Goal: Task Accomplishment & Management: Use online tool/utility

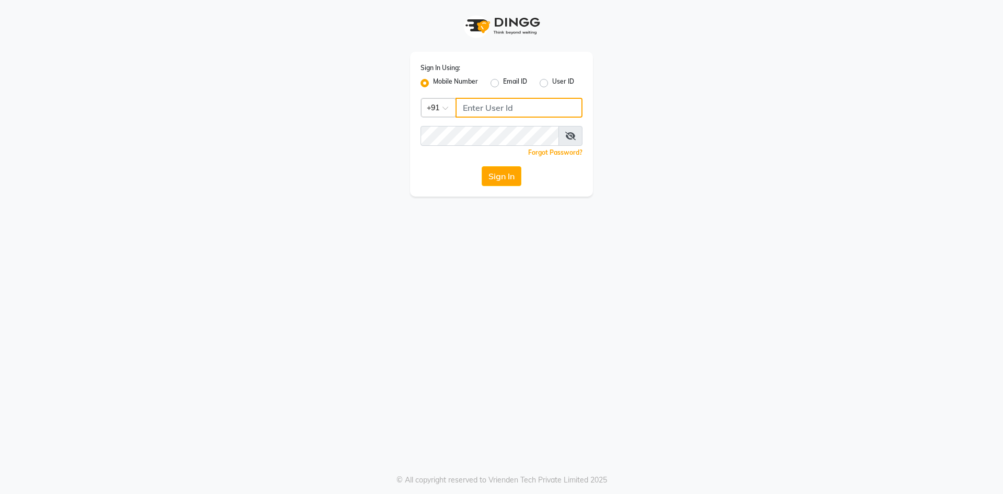
click at [492, 106] on input "Username" at bounding box center [519, 108] width 127 height 20
type input "7799228194"
click at [482, 166] on button "Sign In" at bounding box center [502, 176] width 40 height 20
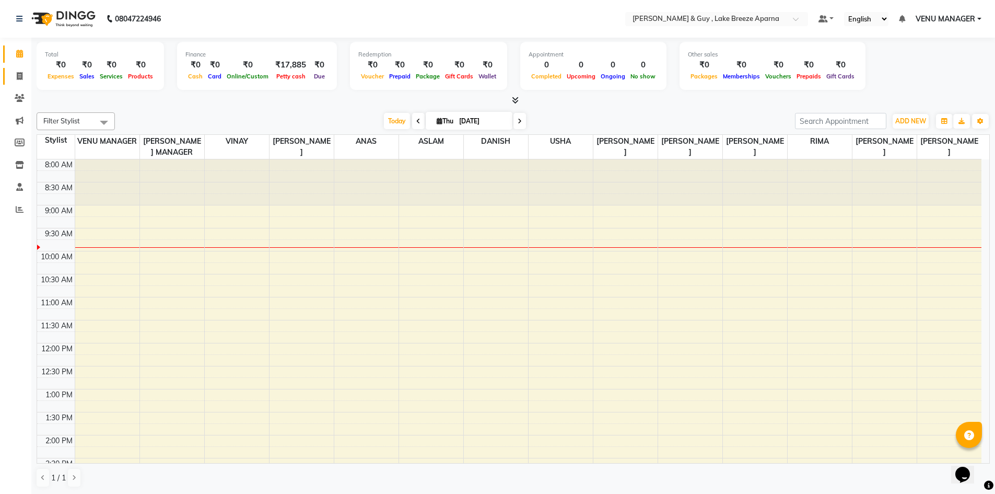
click at [23, 74] on span at bounding box center [19, 77] width 18 height 12
select select "service"
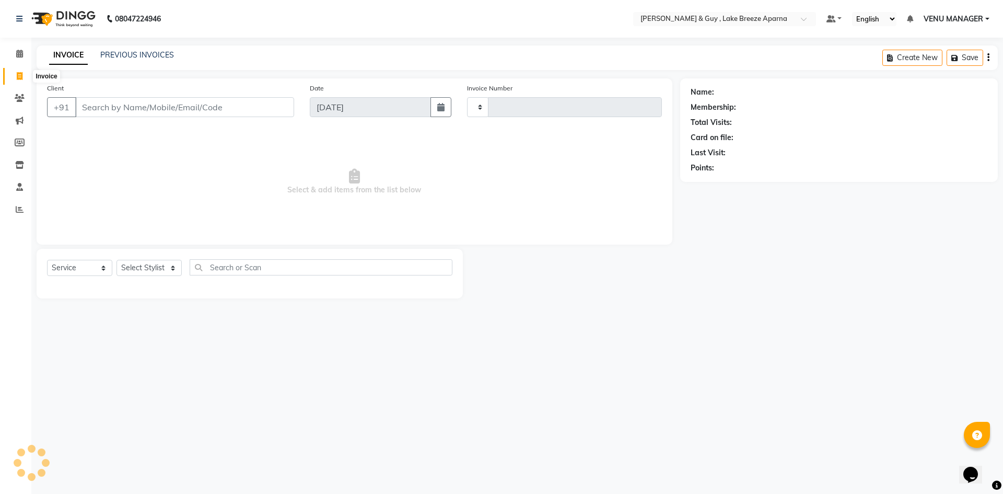
type input "0490"
select select "8690"
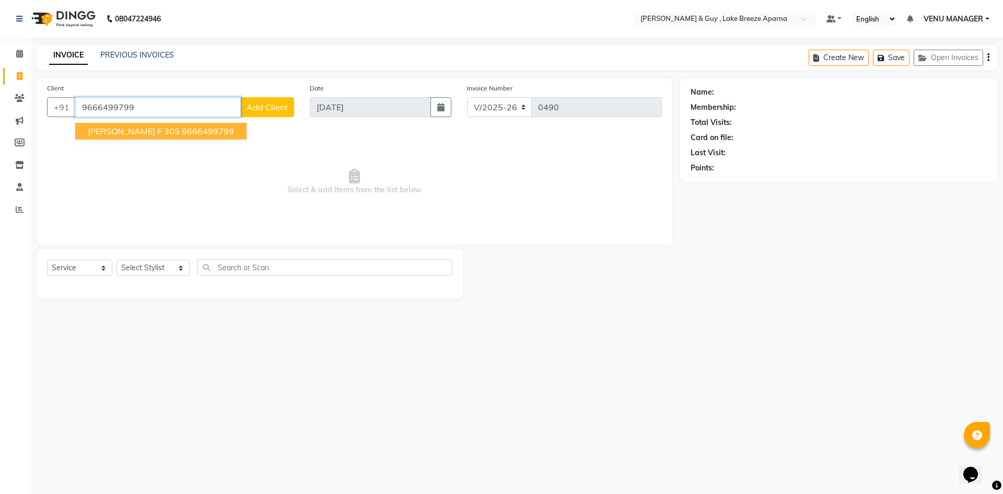
type input "9666499799"
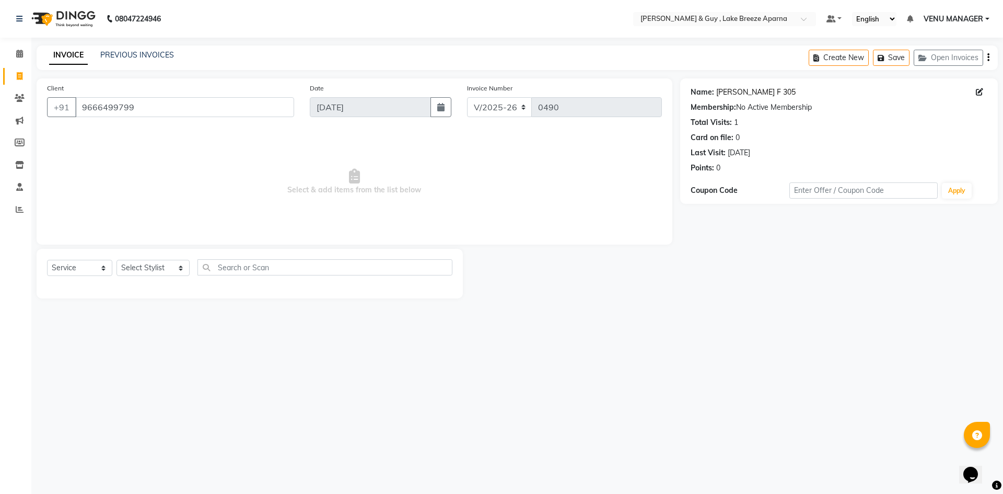
click at [728, 95] on link "Daniel F 305" at bounding box center [755, 92] width 79 height 11
click at [146, 262] on select "Select Stylist ANAS ASLAM [DEMOGRAPHIC_DATA][PERSON_NAME] MANAGER [PERSON_NAME]…" at bounding box center [152, 268] width 73 height 16
select select "87995"
click at [116, 260] on select "Select Stylist ANAS ASLAM [DEMOGRAPHIC_DATA][PERSON_NAME] MANAGER [PERSON_NAME]…" at bounding box center [152, 268] width 73 height 16
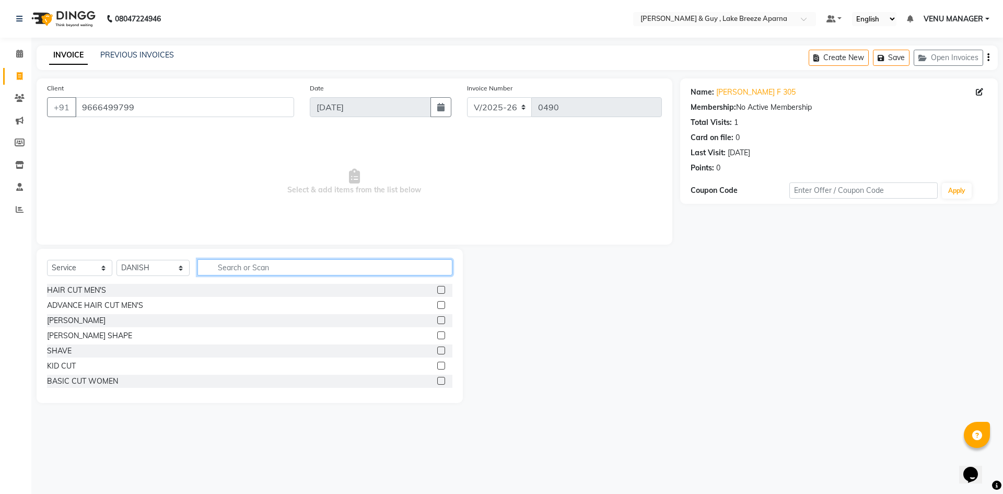
click at [274, 270] on input "text" at bounding box center [324, 267] width 255 height 16
click at [101, 293] on div "HAIR CUT MEN'S" at bounding box center [76, 290] width 59 height 11
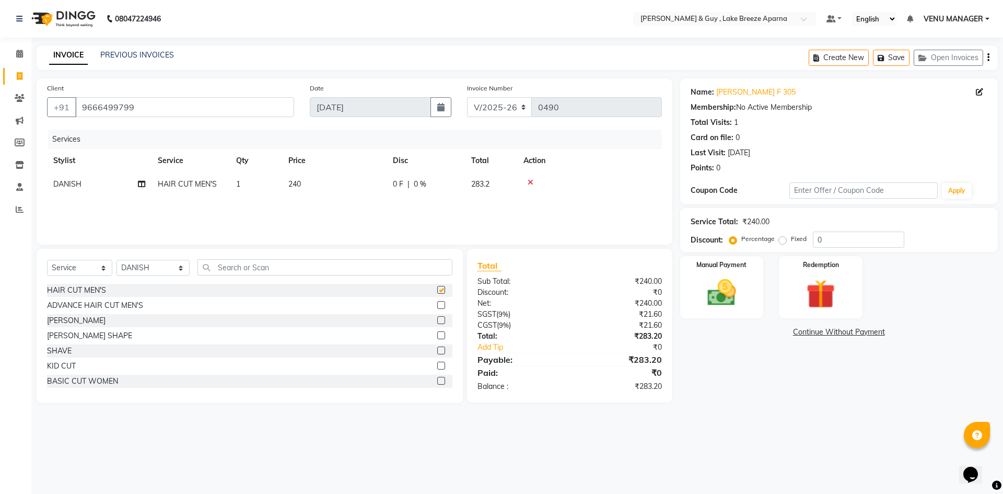
checkbox input "false"
click at [214, 280] on div "Select Service Product Membership Package Voucher Prepaid Gift Card Select Styl…" at bounding box center [249, 271] width 405 height 25
click at [225, 272] on input "text" at bounding box center [324, 267] width 255 height 16
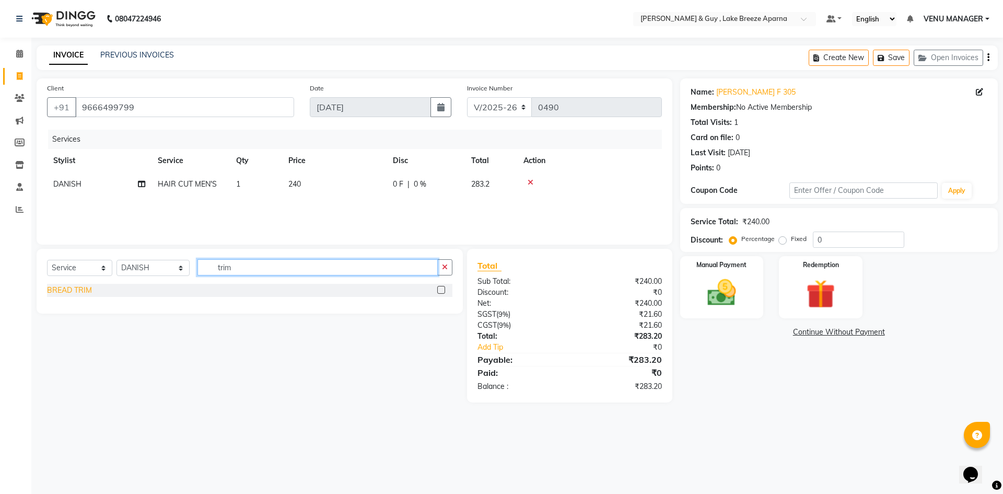
type input "trim"
click at [74, 286] on div "BREAD TRIM" at bounding box center [69, 290] width 45 height 11
checkbox input "false"
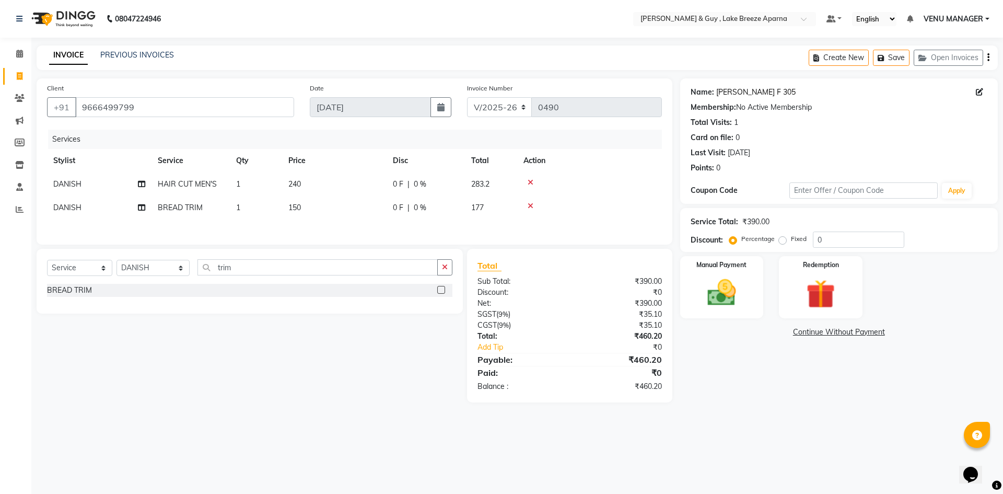
click at [749, 95] on link "Daniel F 305" at bounding box center [755, 92] width 79 height 11
click at [746, 293] on div "Manual Payment" at bounding box center [721, 287] width 87 height 64
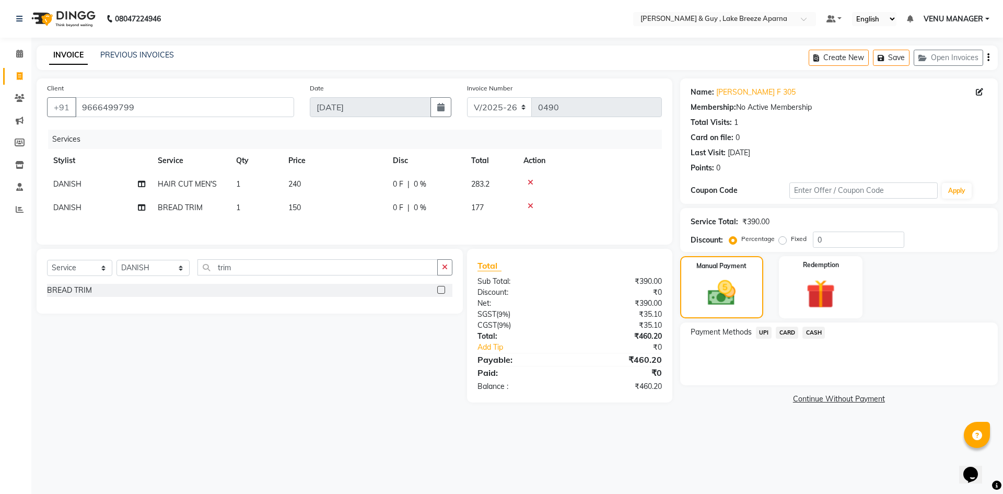
click at [765, 339] on div "UPI" at bounding box center [762, 333] width 20 height 14
click at [766, 336] on span "UPI" at bounding box center [764, 332] width 16 height 12
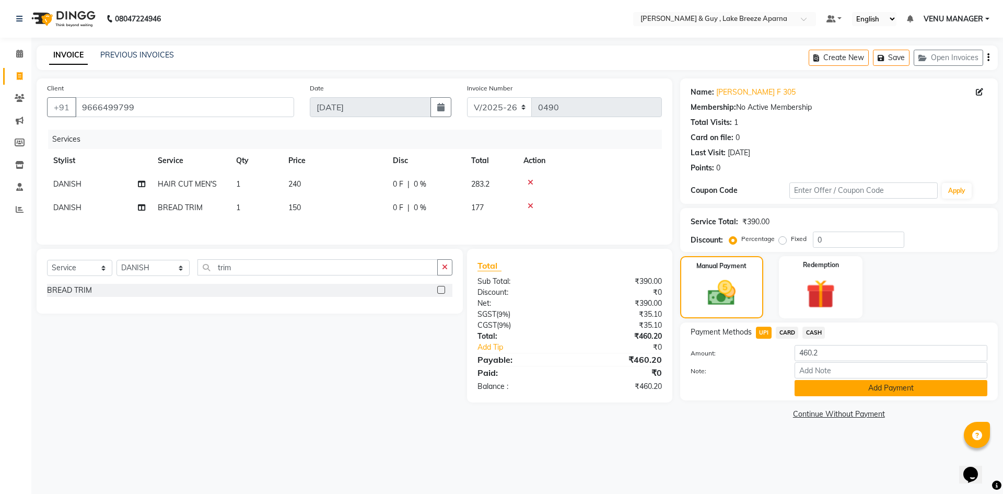
click at [844, 386] on button "Add Payment" at bounding box center [891, 388] width 193 height 16
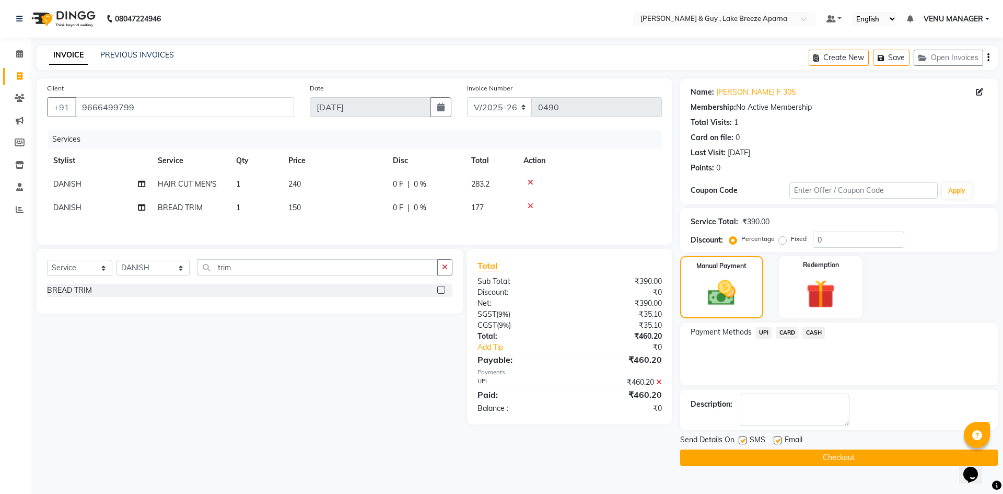
click at [911, 462] on button "Checkout" at bounding box center [839, 457] width 318 height 16
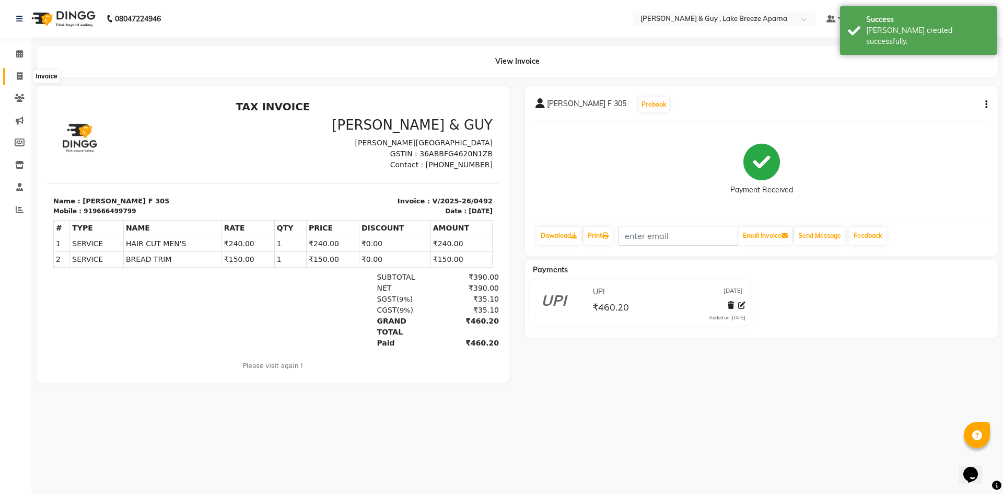
click at [15, 77] on span at bounding box center [19, 77] width 18 height 12
select select "8690"
select select "service"
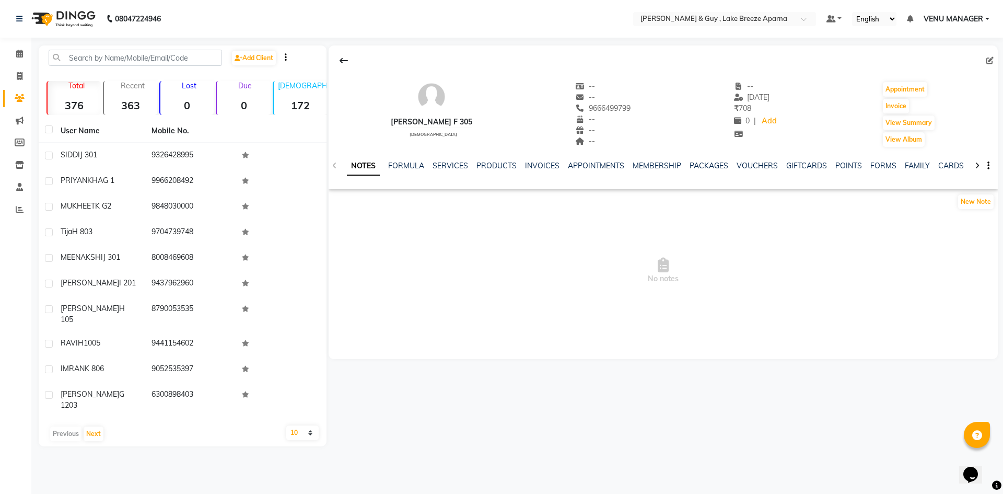
click at [445, 170] on div "SERVICES" at bounding box center [451, 165] width 36 height 11
click at [447, 169] on link "SERVICES" at bounding box center [451, 165] width 36 height 9
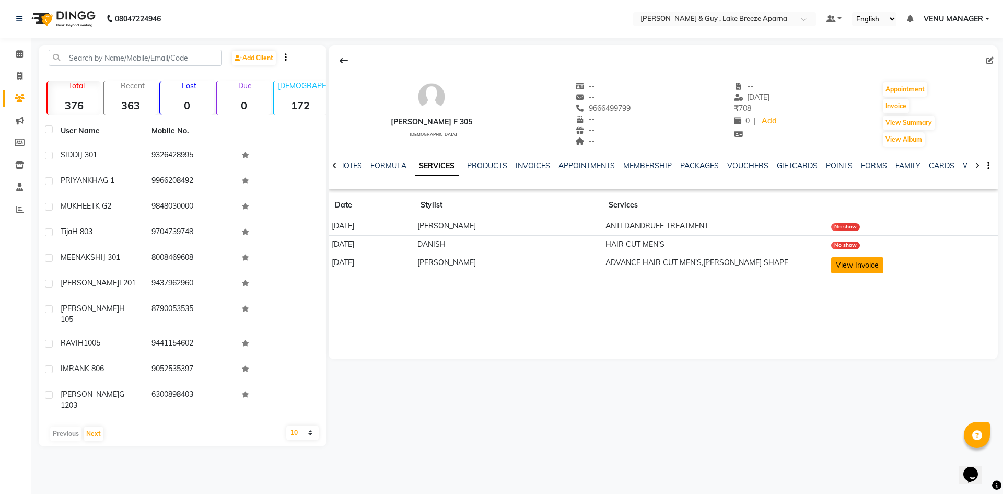
click at [836, 269] on button "View Invoice" at bounding box center [857, 265] width 52 height 16
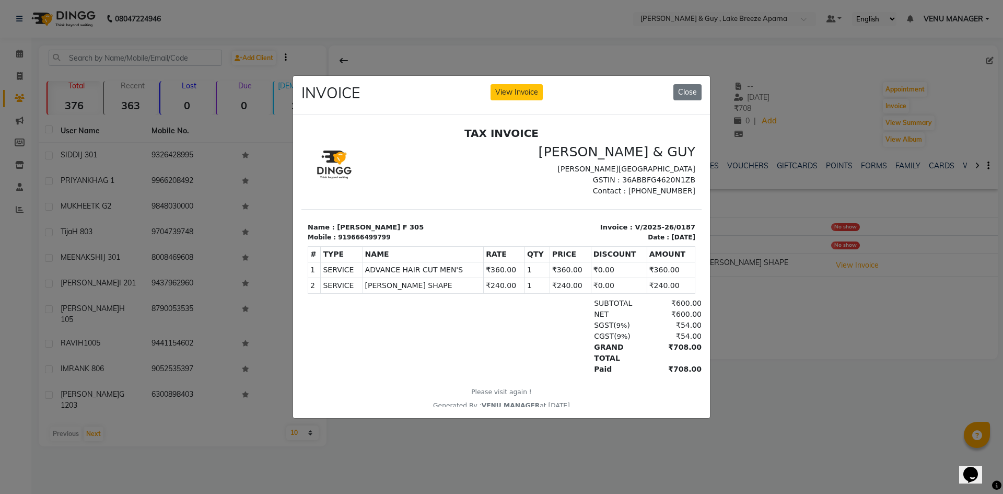
scroll to position [8, 0]
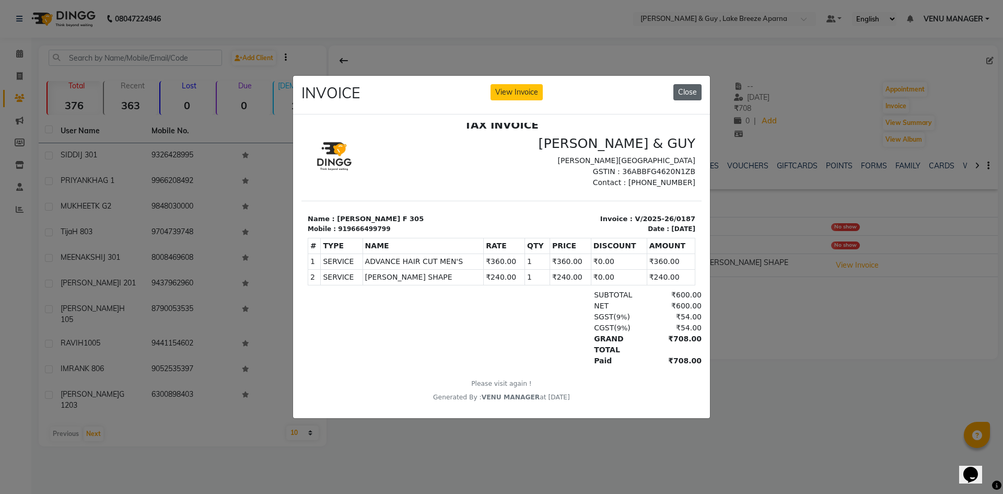
click at [687, 90] on button "Close" at bounding box center [687, 92] width 28 height 16
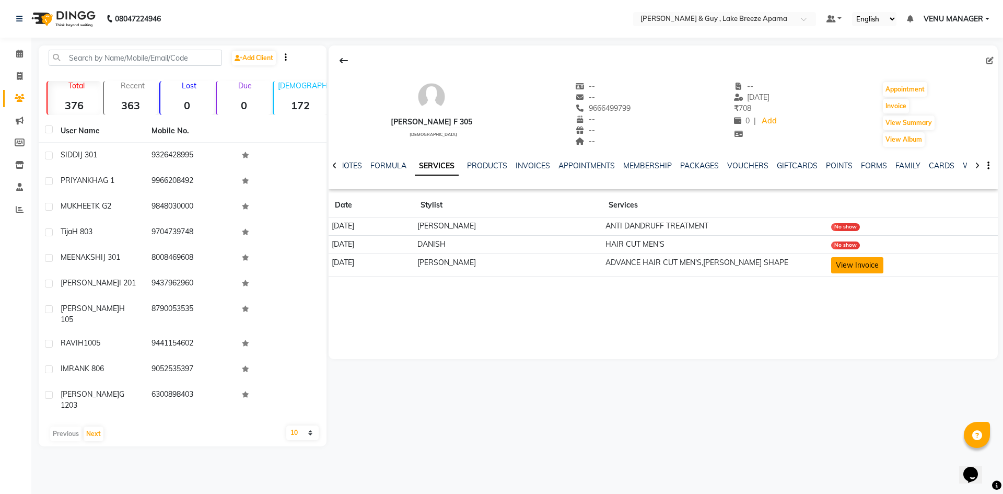
click at [855, 265] on button "View Invoice" at bounding box center [857, 265] width 52 height 16
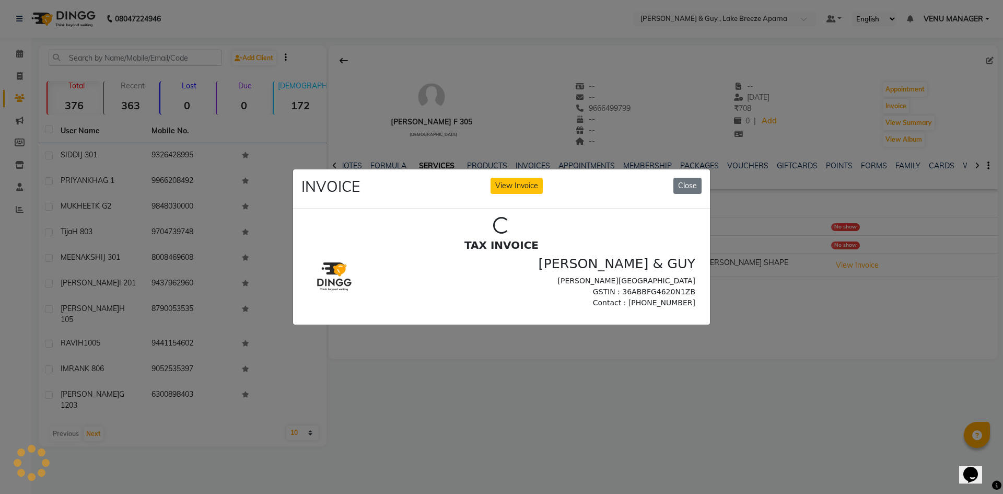
scroll to position [0, 0]
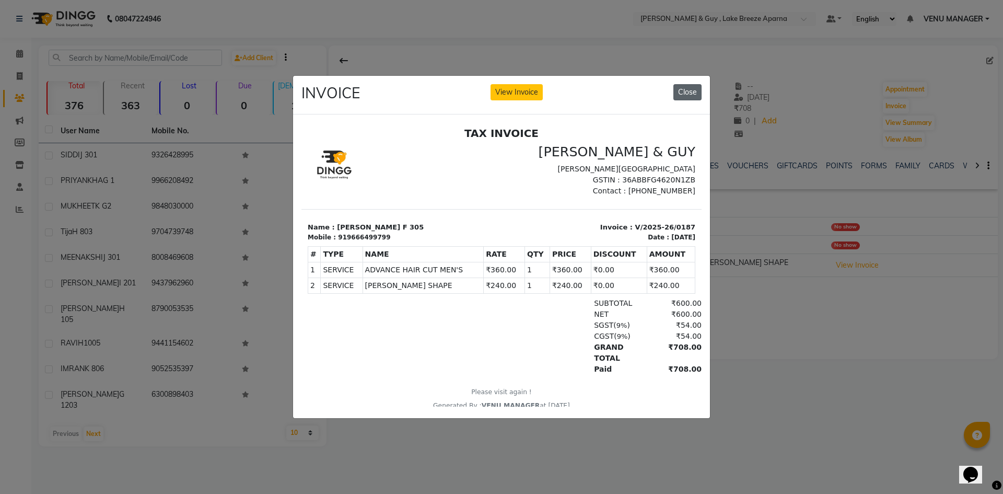
click at [699, 84] on button "Close" at bounding box center [687, 92] width 28 height 16
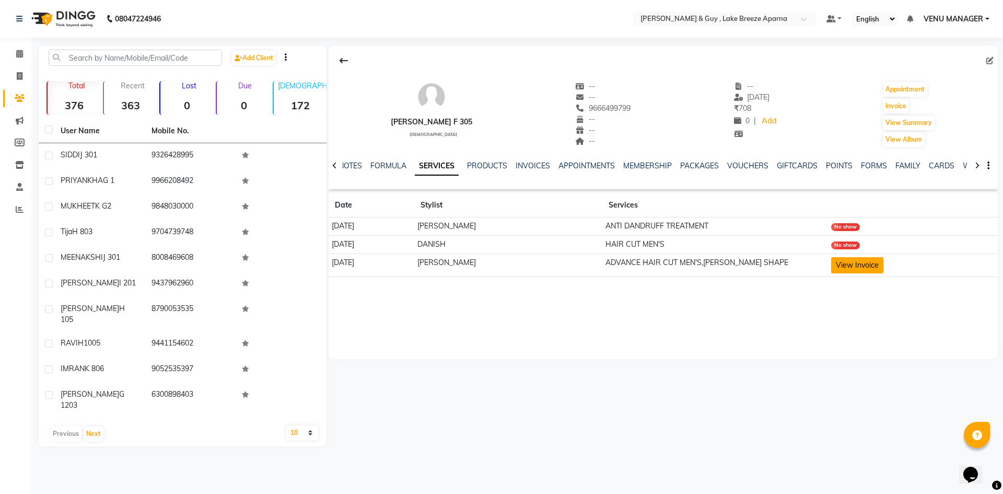
click at [839, 258] on button "View Invoice" at bounding box center [857, 265] width 52 height 16
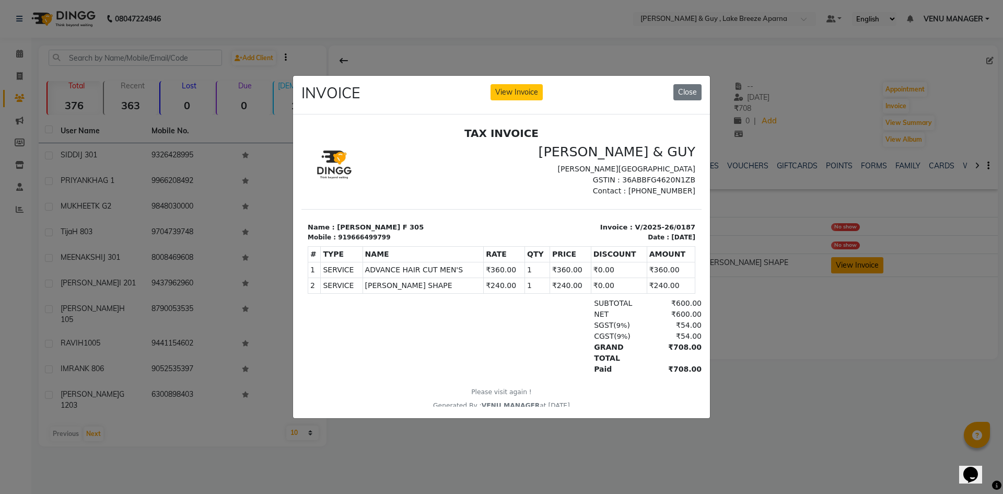
click at [491, 84] on button "View Invoice" at bounding box center [517, 92] width 52 height 16
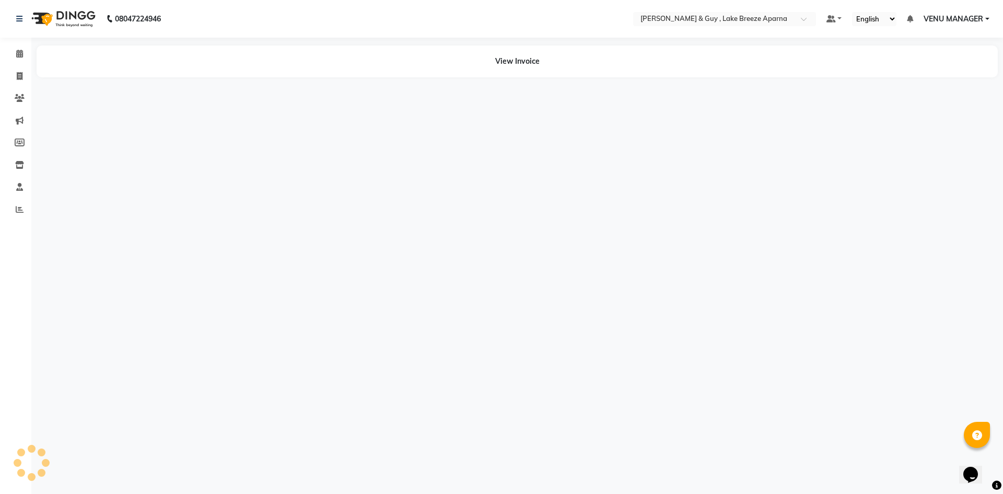
click at [491, 58] on button "View Invoice" at bounding box center [517, 66] width 52 height 16
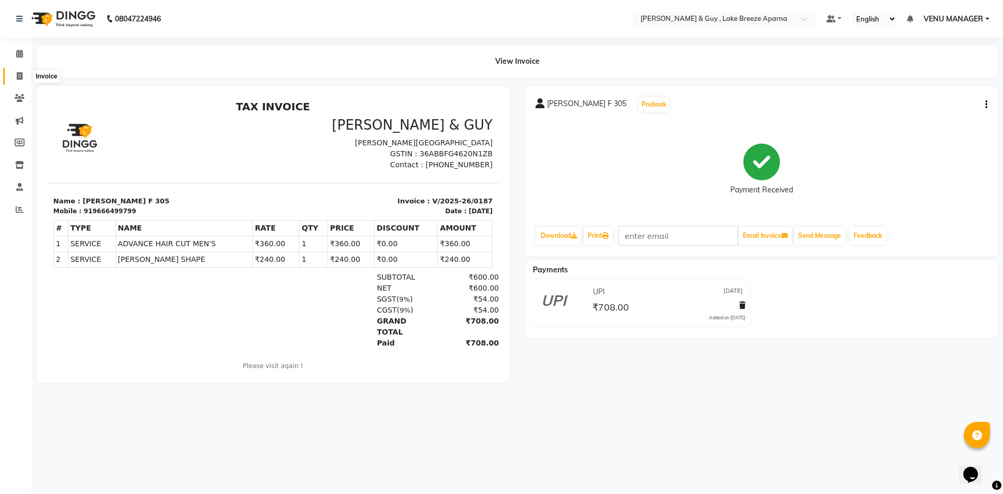
click at [22, 75] on icon at bounding box center [20, 76] width 6 height 8
select select "service"
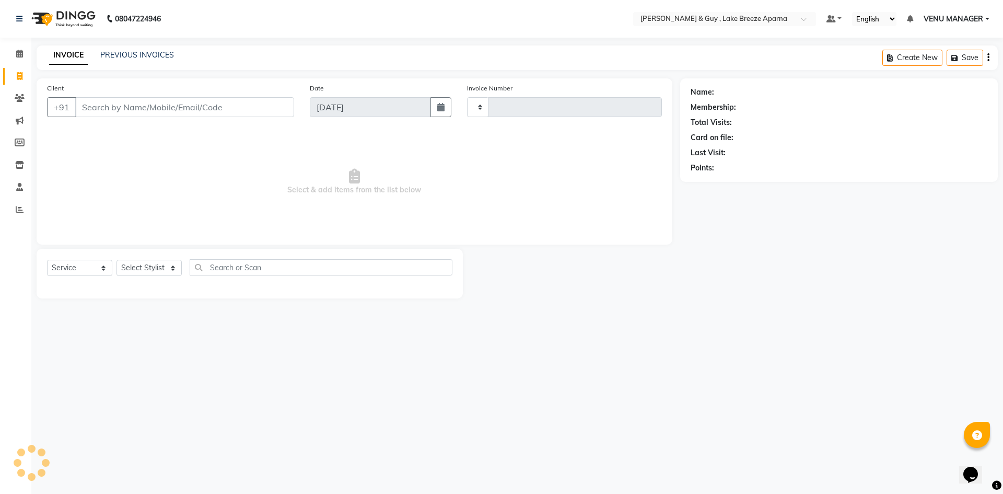
type input "0490"
select select "8690"
click at [148, 52] on link "PREVIOUS INVOICES" at bounding box center [137, 54] width 74 height 9
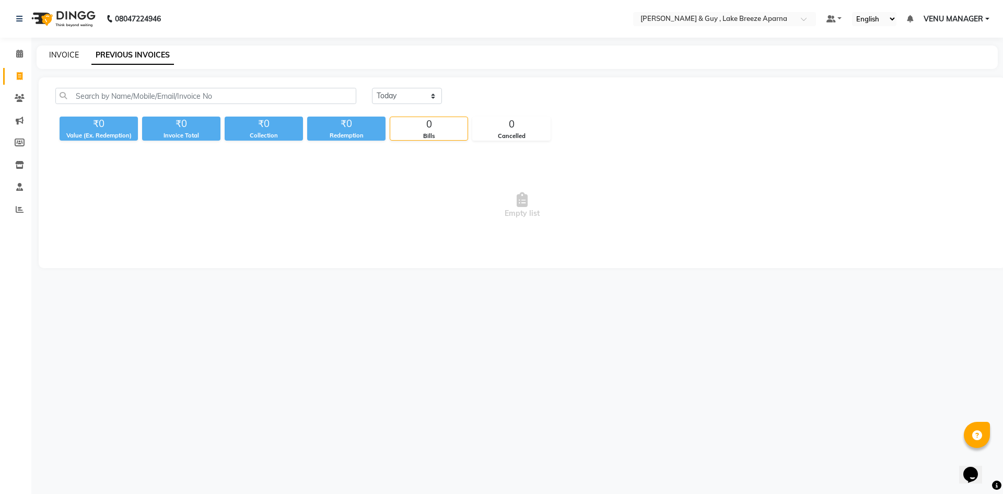
click at [70, 56] on link "INVOICE" at bounding box center [64, 54] width 30 height 9
select select "8690"
select select "service"
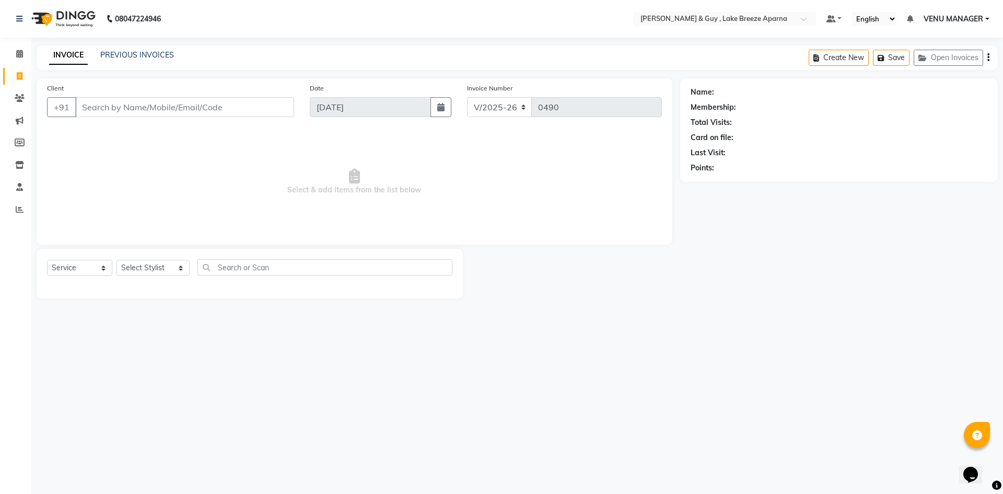
click at [200, 111] on input "Client" at bounding box center [184, 107] width 219 height 20
type input "8186801203"
click at [249, 107] on span "Add Client" at bounding box center [267, 107] width 41 height 10
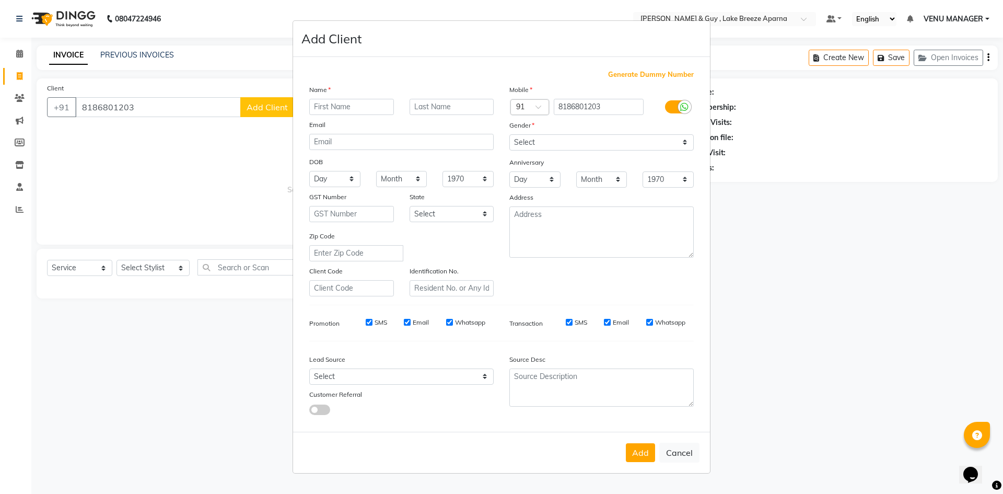
type input "s"
type input "reetha"
type input "h 705"
click at [575, 144] on select "Select [DEMOGRAPHIC_DATA] [DEMOGRAPHIC_DATA] Other Prefer Not To Say" at bounding box center [601, 142] width 184 height 16
select select "[DEMOGRAPHIC_DATA]"
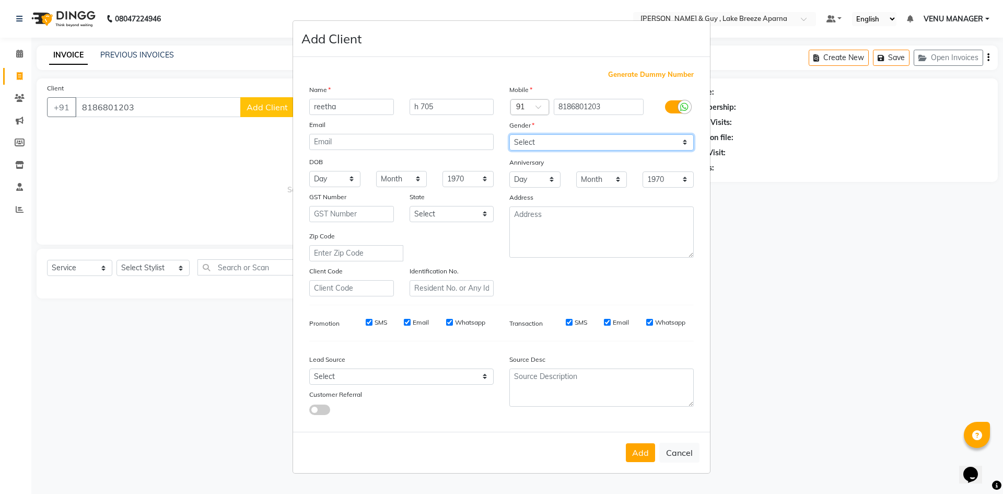
click at [509, 134] on select "Select [DEMOGRAPHIC_DATA] [DEMOGRAPHIC_DATA] Other Prefer Not To Say" at bounding box center [601, 142] width 184 height 16
click at [647, 452] on button "Add" at bounding box center [640, 452] width 29 height 19
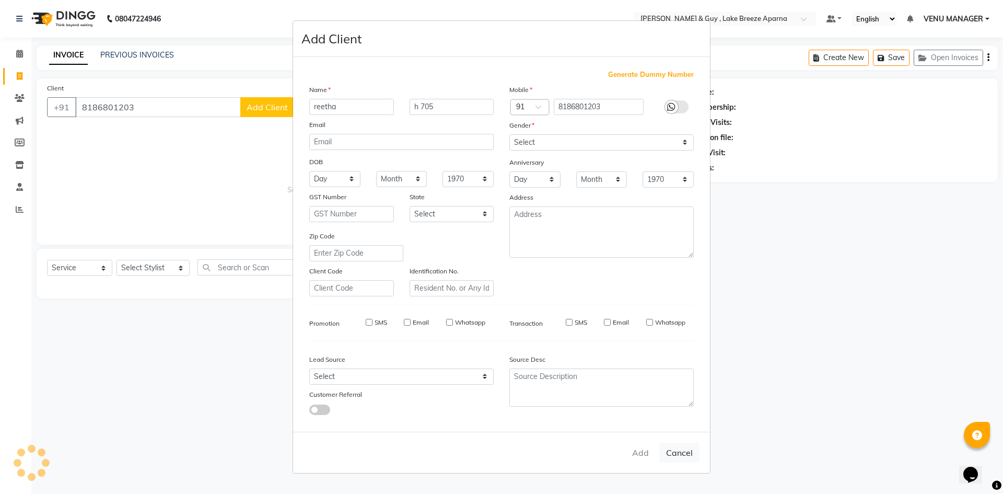
select select
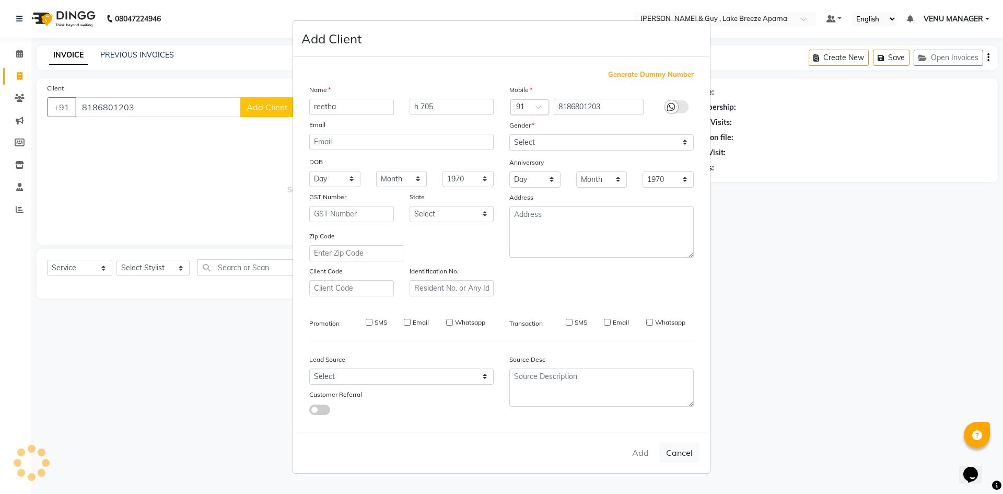
select select
checkbox input "false"
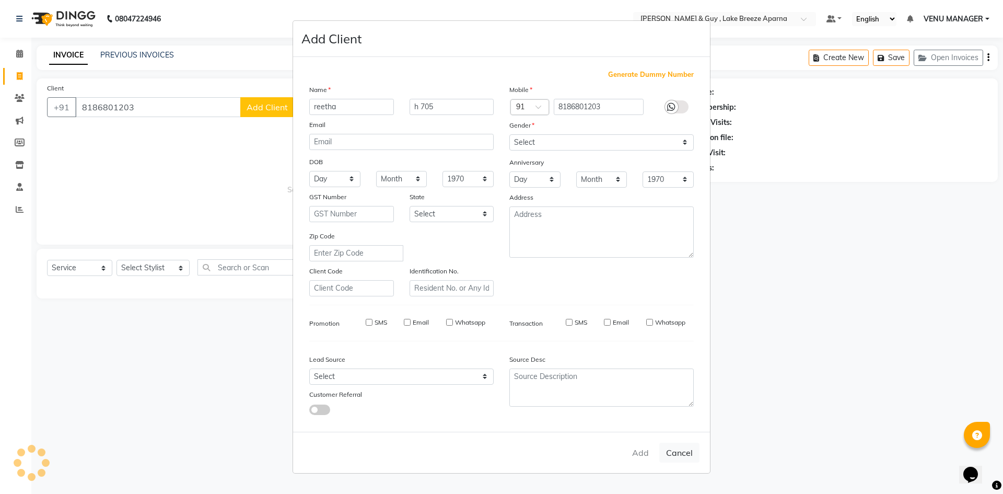
checkbox input "false"
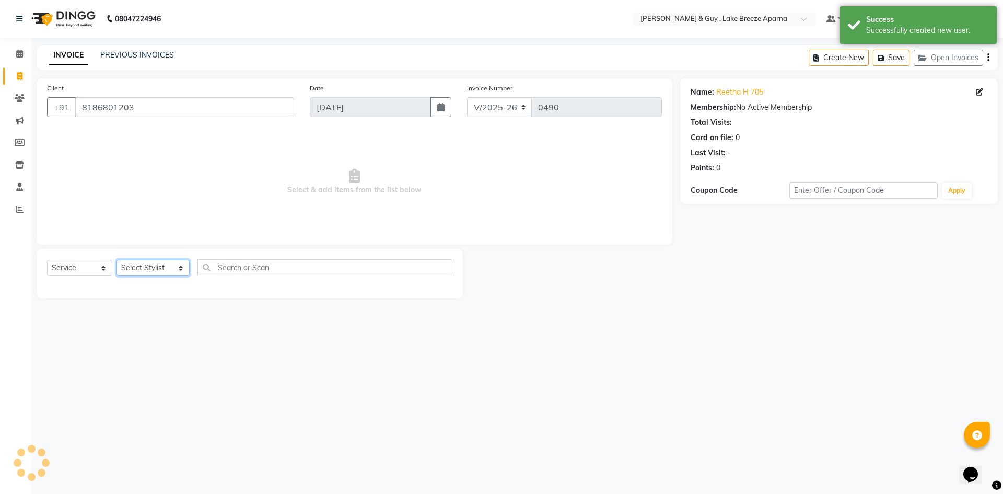
click at [165, 270] on select "Select Stylist ANAS ASLAM [DEMOGRAPHIC_DATA][PERSON_NAME] MANAGER [PERSON_NAME]…" at bounding box center [152, 268] width 73 height 16
select select "88866"
click at [116, 260] on select "Select Stylist ANAS ASLAM [DEMOGRAPHIC_DATA][PERSON_NAME] MANAGER [PERSON_NAME]…" at bounding box center [152, 268] width 73 height 16
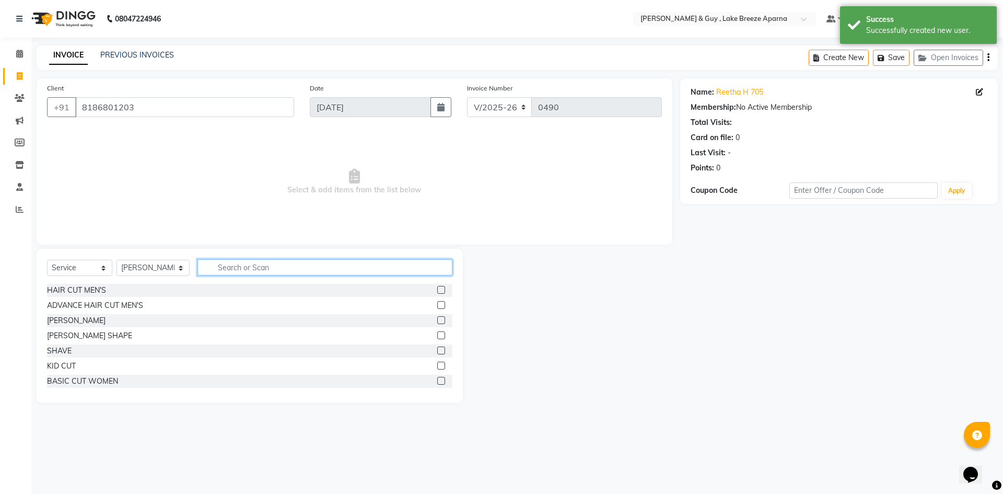
click at [219, 271] on input "text" at bounding box center [324, 267] width 255 height 16
type input "full"
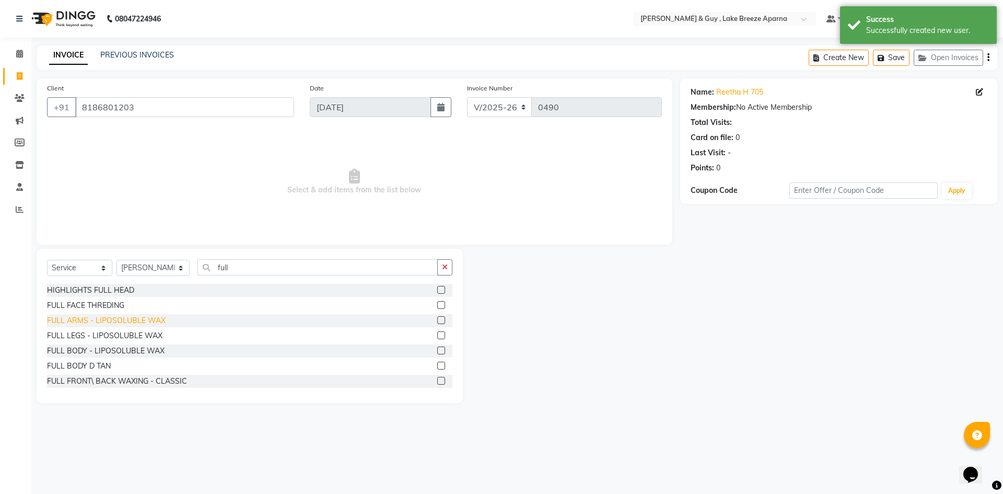
click at [123, 321] on div "FULL ARMS - LIPOSOLUBLE WAX" at bounding box center [106, 320] width 119 height 11
checkbox input "false"
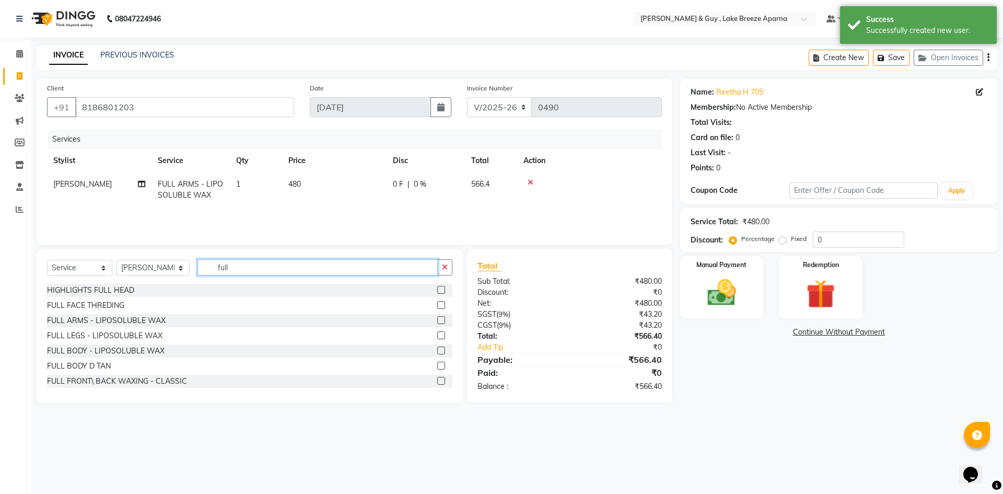
click at [132, 301] on div "Select Service Product Membership Package Voucher Prepaid Gift Card Select Styl…" at bounding box center [250, 326] width 426 height 154
type input "h"
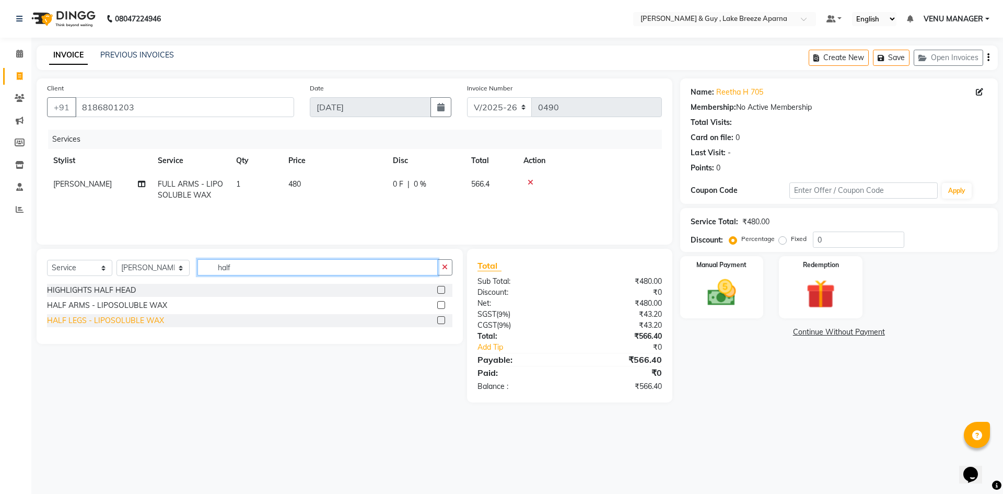
type input "half"
click at [95, 320] on div "HALF LEGS - LIPOSOLUBLE WAX" at bounding box center [105, 320] width 117 height 11
checkbox input "false"
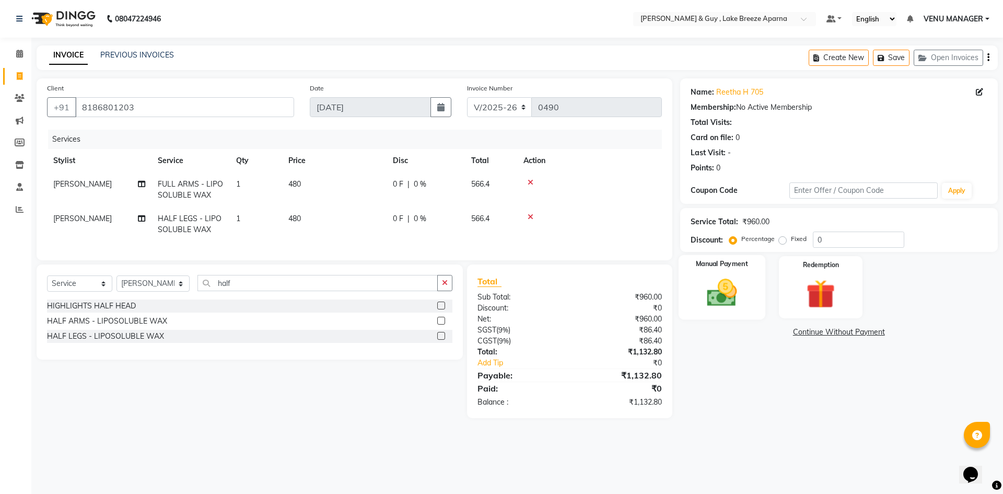
click at [745, 309] on img at bounding box center [721, 292] width 49 height 34
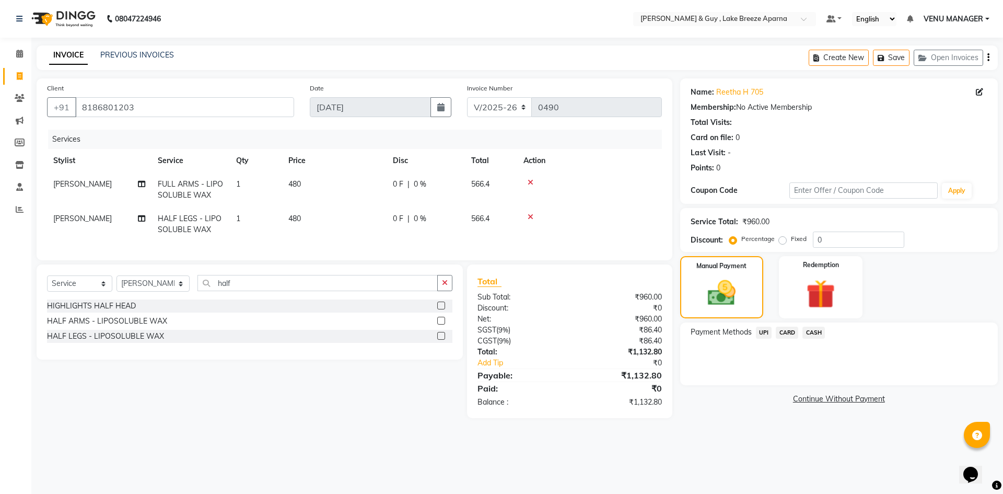
click at [795, 325] on div "Payment Methods UPI CARD CASH" at bounding box center [839, 353] width 318 height 63
click at [794, 332] on span "CARD" at bounding box center [787, 332] width 22 height 12
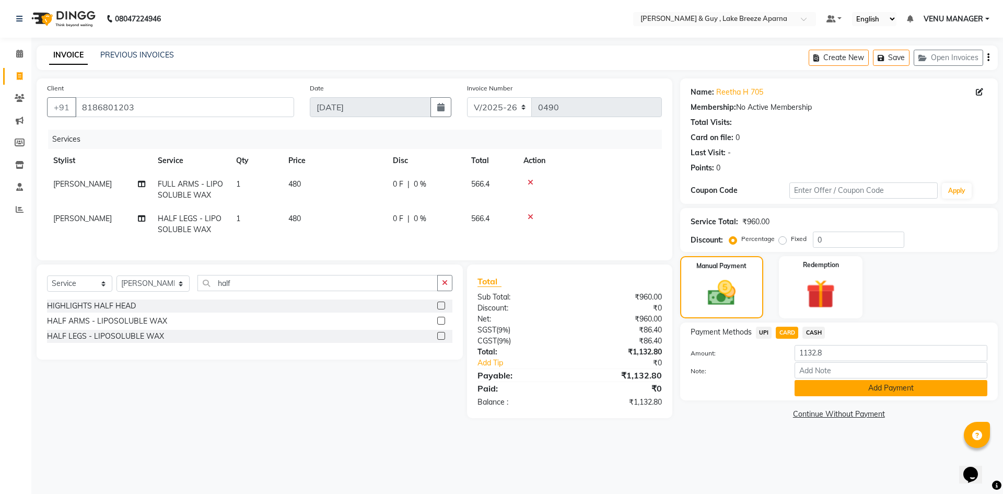
click at [904, 394] on button "Add Payment" at bounding box center [891, 388] width 193 height 16
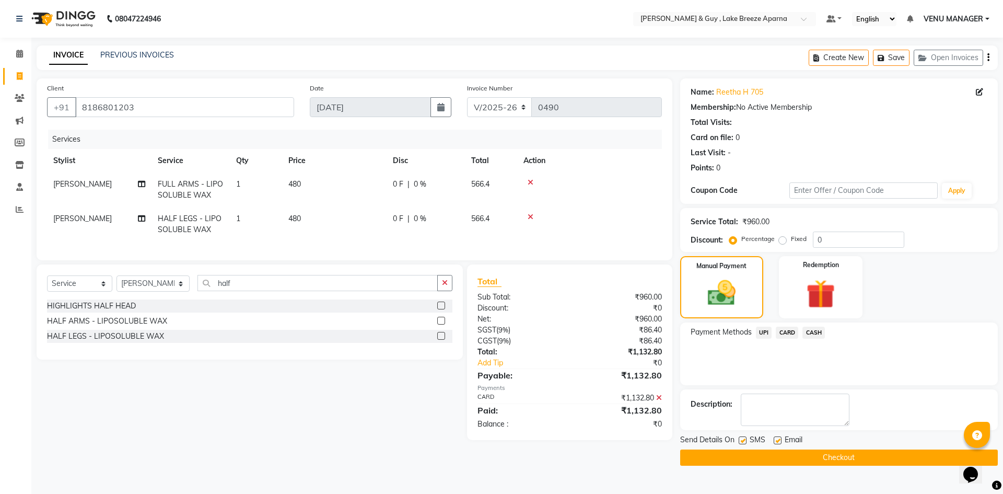
click at [857, 456] on button "Checkout" at bounding box center [839, 457] width 318 height 16
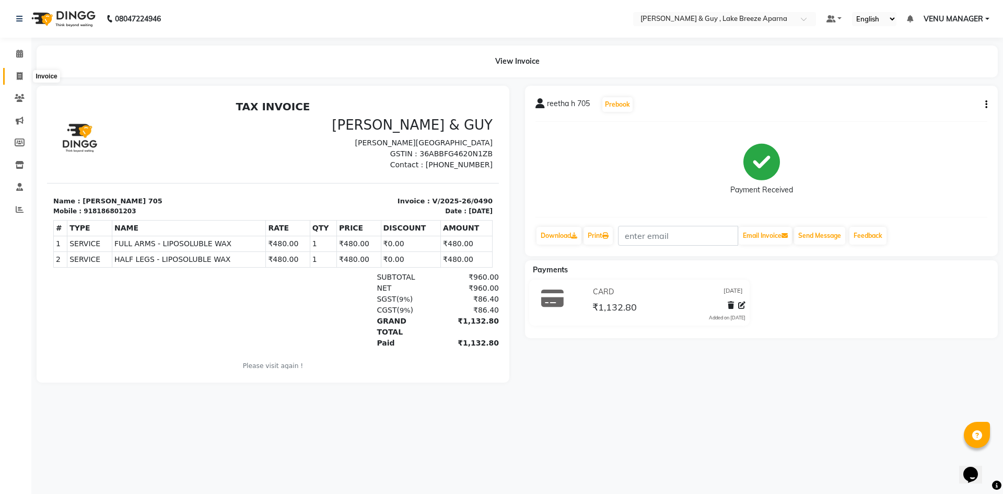
click at [18, 72] on icon at bounding box center [20, 76] width 6 height 8
select select "service"
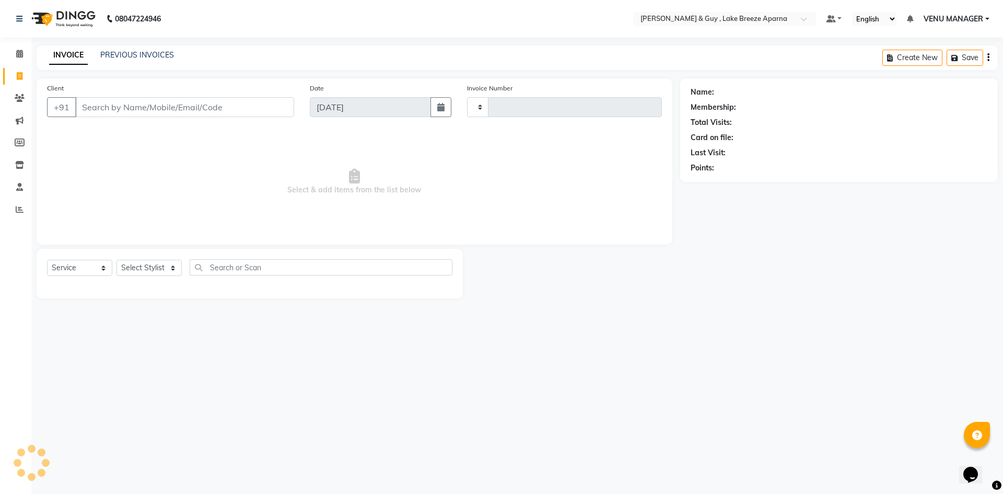
type input "0491"
select select "8690"
click at [135, 113] on input "Client" at bounding box center [184, 107] width 219 height 20
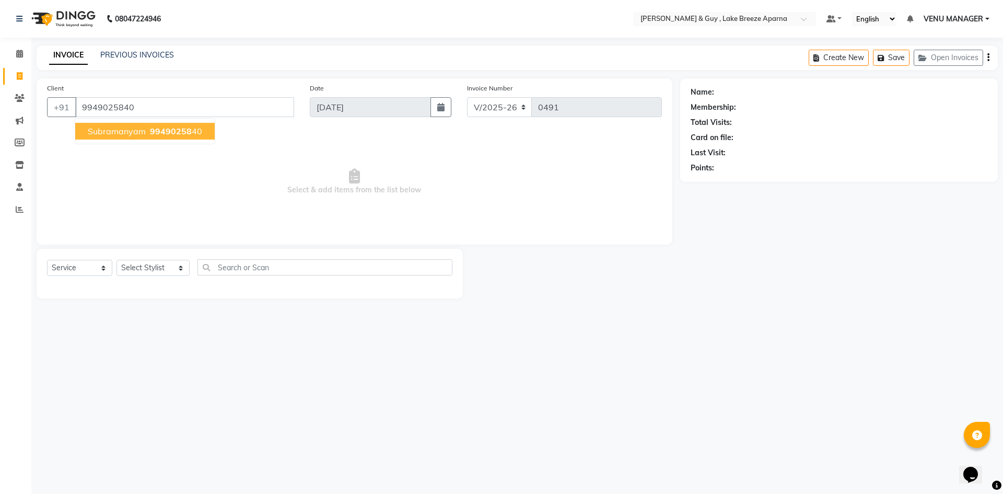
type input "9949025840"
click at [147, 265] on select "Select Stylist ANAS ASLAM [DEMOGRAPHIC_DATA][PERSON_NAME] MANAGER [PERSON_NAME]…" at bounding box center [152, 268] width 73 height 16
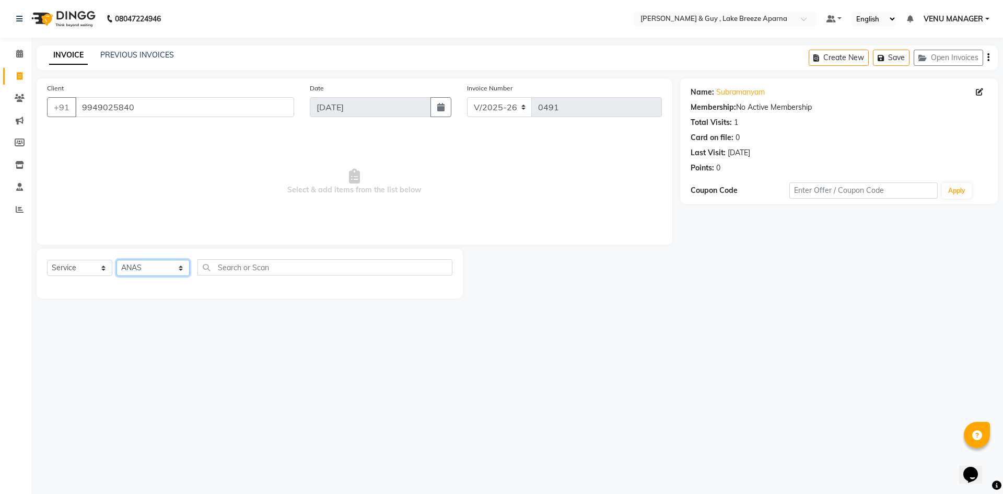
click at [116, 260] on select "Select Stylist ANAS ASLAM [DEMOGRAPHIC_DATA][PERSON_NAME] MANAGER [PERSON_NAME]…" at bounding box center [152, 268] width 73 height 16
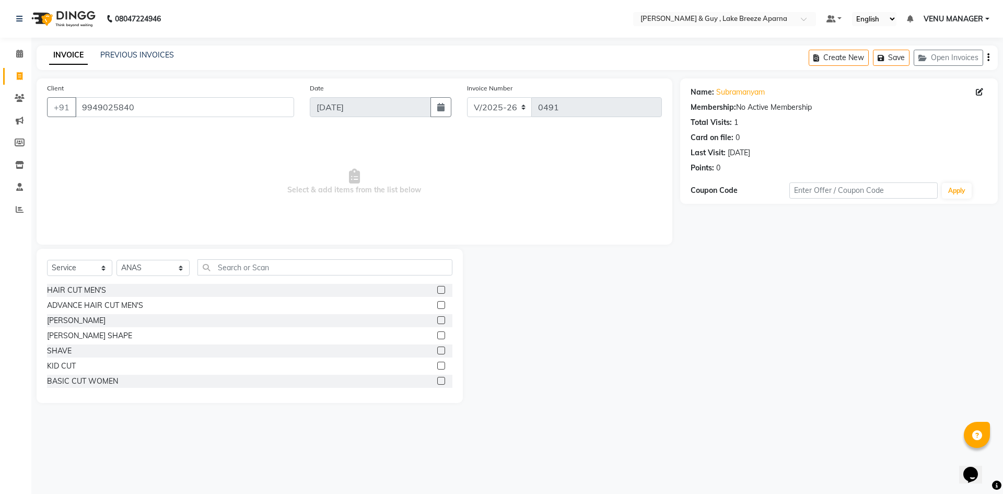
click at [147, 281] on div "Select Service Product Membership Package Voucher Prepaid Gift Card Select Styl…" at bounding box center [249, 271] width 405 height 25
drag, startPoint x: 147, startPoint y: 266, endPoint x: 148, endPoint y: 274, distance: 8.0
click at [147, 266] on select "Select Stylist ANAS ASLAM [DEMOGRAPHIC_DATA][PERSON_NAME] MANAGER [PERSON_NAME]…" at bounding box center [152, 268] width 73 height 16
select select "87994"
click at [116, 260] on select "Select Stylist ANAS ASLAM [DEMOGRAPHIC_DATA][PERSON_NAME] MANAGER [PERSON_NAME]…" at bounding box center [152, 268] width 73 height 16
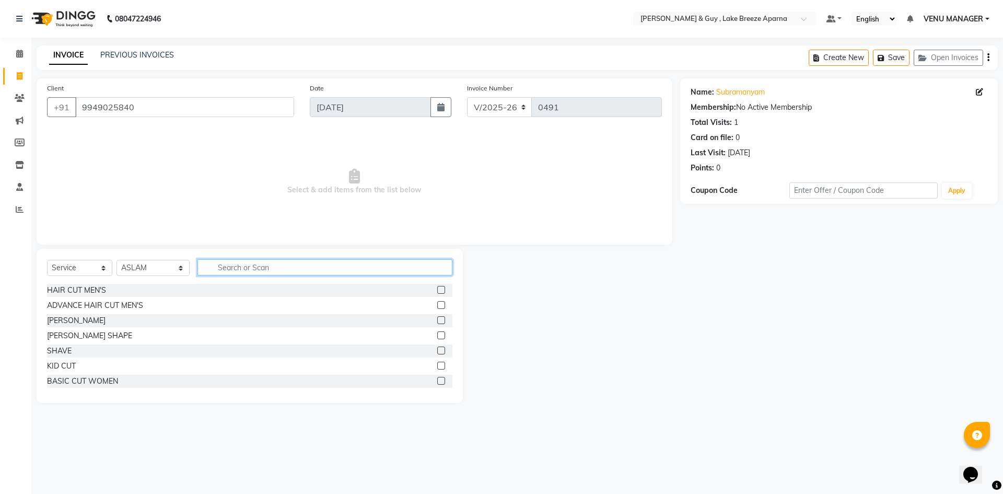
click at [240, 266] on input "text" at bounding box center [324, 267] width 255 height 16
click at [75, 293] on div "HAIR CUT MEN'S" at bounding box center [76, 290] width 59 height 11
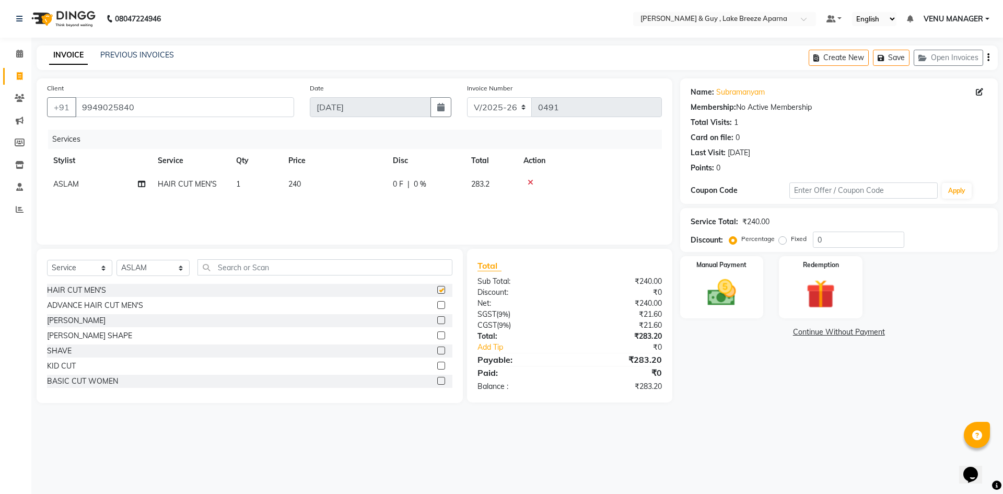
checkbox input "false"
click at [742, 290] on img at bounding box center [721, 292] width 49 height 34
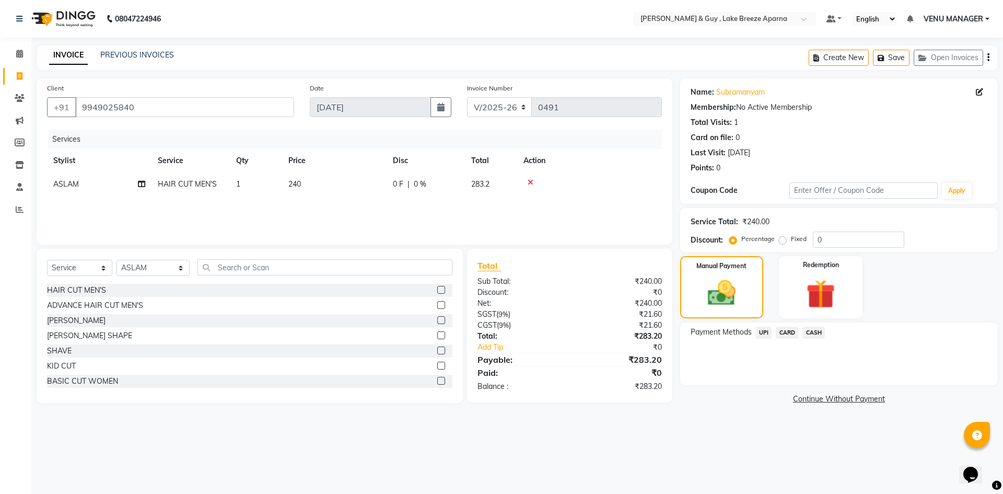
click at [791, 333] on span "CARD" at bounding box center [787, 332] width 22 height 12
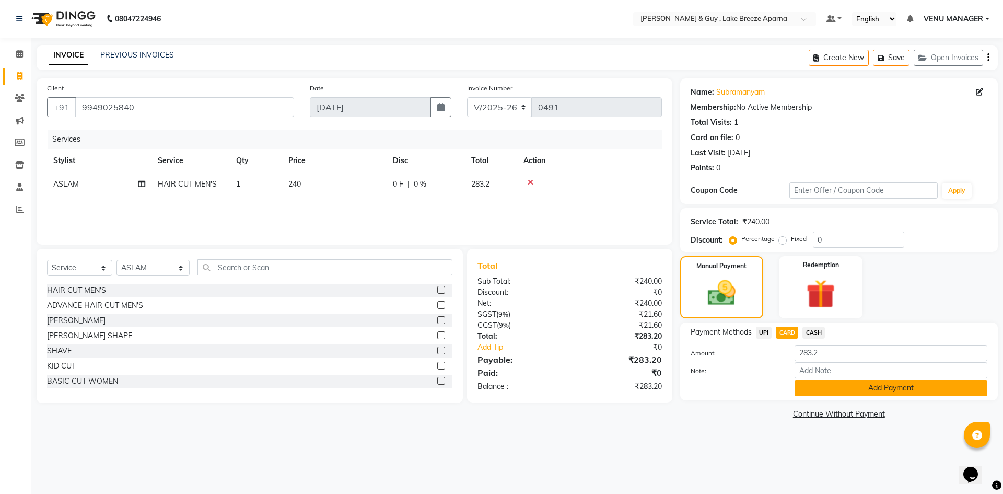
click at [850, 387] on button "Add Payment" at bounding box center [891, 388] width 193 height 16
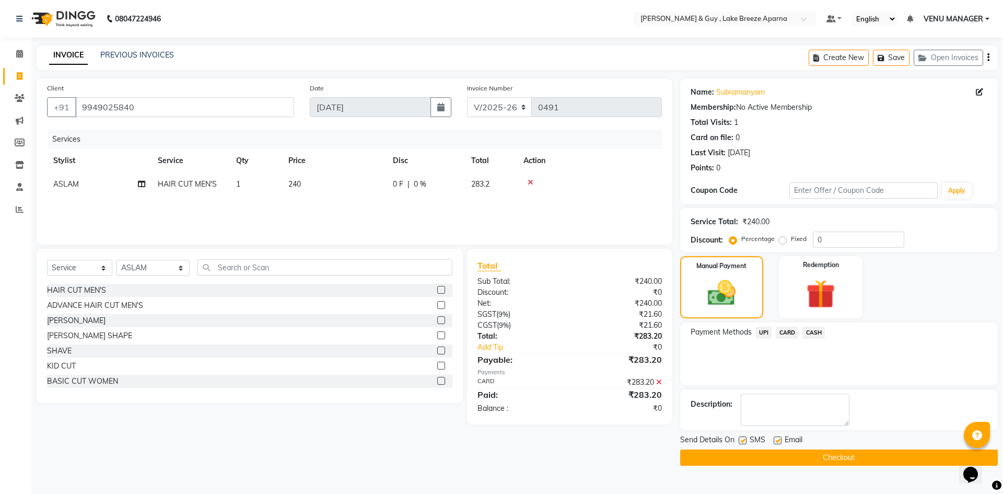
click at [861, 456] on button "Checkout" at bounding box center [839, 457] width 318 height 16
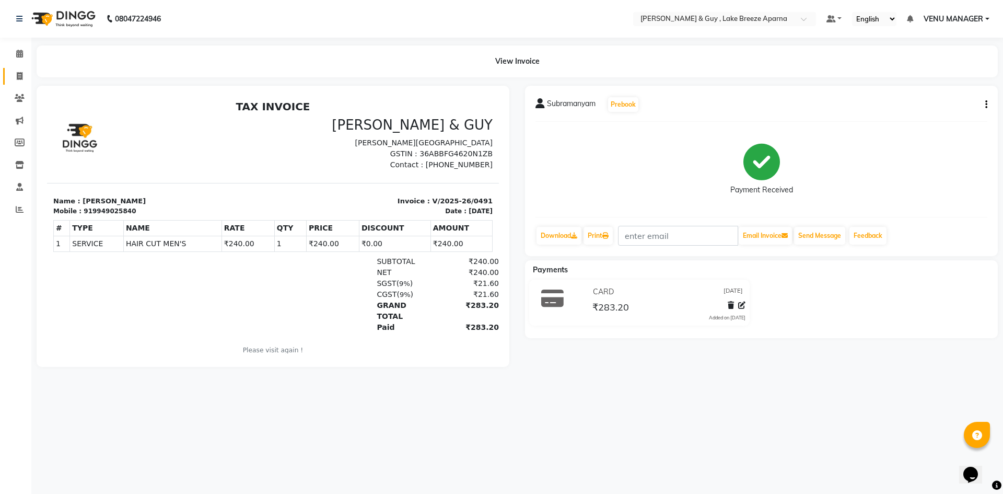
click at [13, 82] on link "Invoice" at bounding box center [15, 76] width 25 height 17
select select "service"
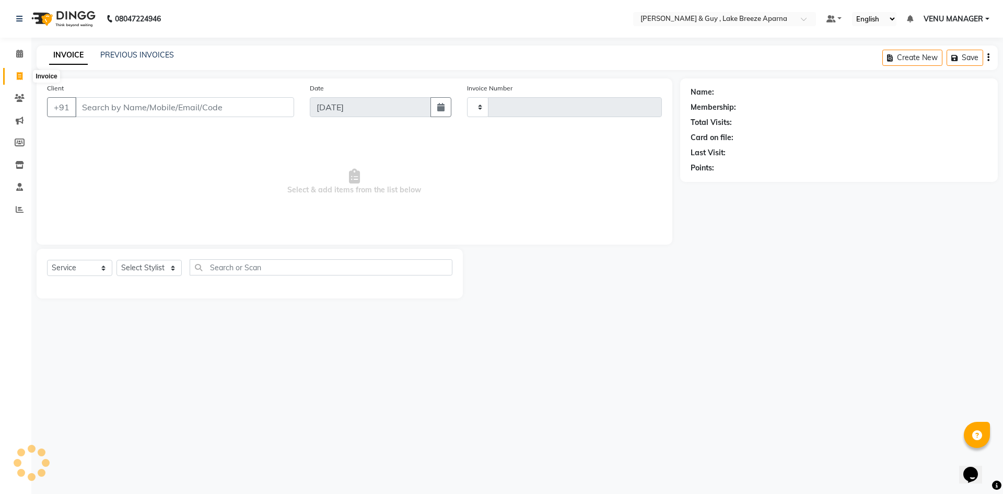
type input "0492"
select select "8690"
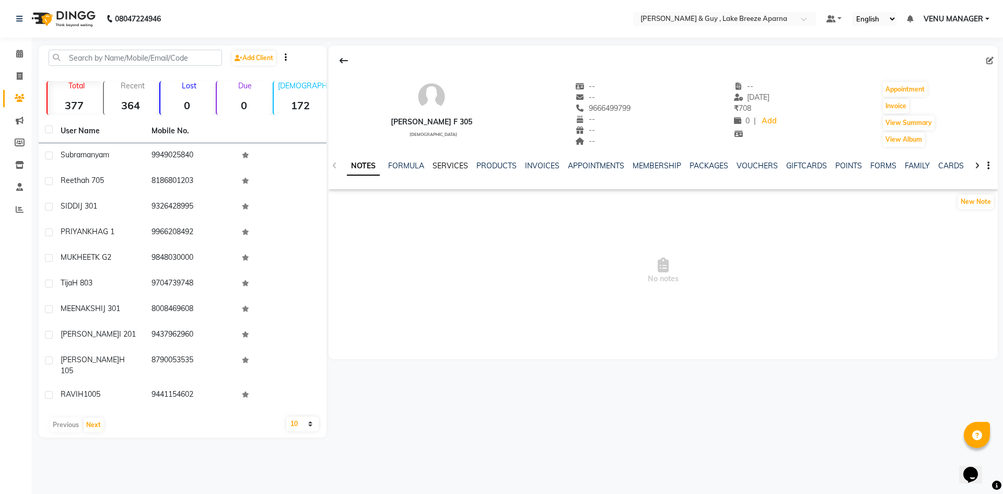
click at [449, 164] on link "SERVICES" at bounding box center [451, 165] width 36 height 9
